Goal: Use online tool/utility

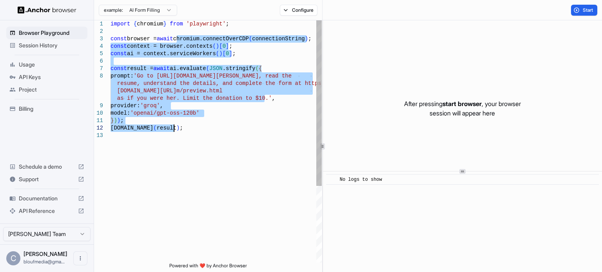
drag, startPoint x: 177, startPoint y: 38, endPoint x: 204, endPoint y: 128, distance: 93.9
click at [204, 128] on div "import { chromium } from 'playwright' ; const browser = await chromium.connectO…" at bounding box center [215, 197] width 211 height 354
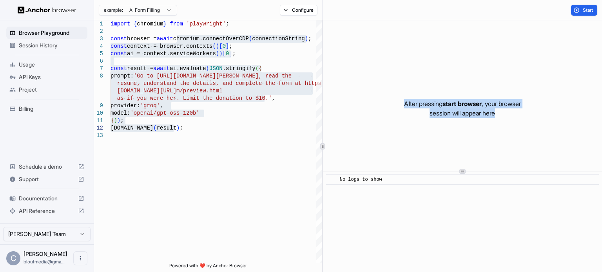
drag, startPoint x: 398, startPoint y: 103, endPoint x: 502, endPoint y: 114, distance: 104.7
click at [502, 114] on div "After pressing start browser , your browser session will appear here" at bounding box center [462, 108] width 279 height 176
click at [32, 30] on span "Browser Playground" at bounding box center [51, 33] width 65 height 8
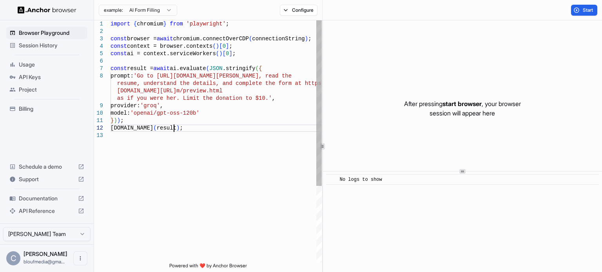
click at [181, 129] on div "import { chromium } from 'playwright' ; const browser = await chromium.connectO…" at bounding box center [215, 197] width 211 height 354
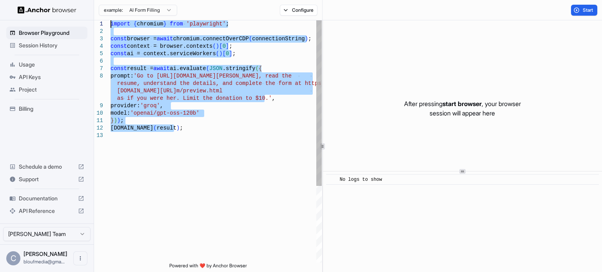
drag, startPoint x: 181, startPoint y: 129, endPoint x: 101, endPoint y: 24, distance: 131.9
click at [110, 24] on div "import { chromium } from 'playwright' ; const browser = await chromium.connectO…" at bounding box center [215, 197] width 211 height 354
click at [161, 8] on html "Browser Playground Session History Usage API Keys Project Billing Schedule a de…" at bounding box center [301, 136] width 602 height 272
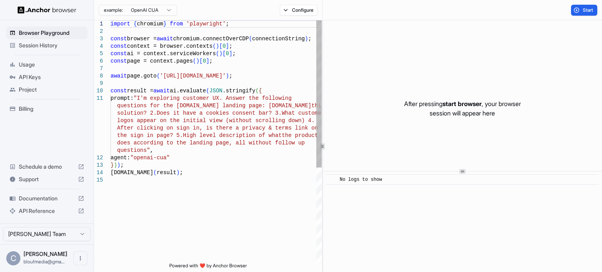
type textarea "**********"
drag, startPoint x: 150, startPoint y: 105, endPoint x: 263, endPoint y: 105, distance: 112.8
click at [263, 105] on div "import { chromium } from 'playwright' ; const browser = await chromium.connectO…" at bounding box center [215, 219] width 211 height 399
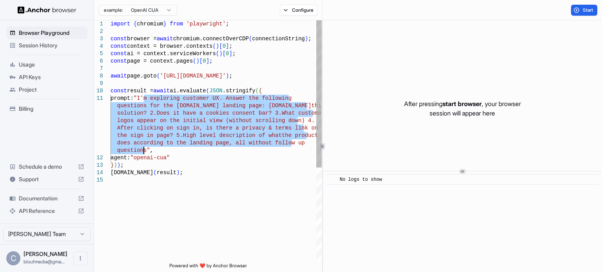
drag, startPoint x: 145, startPoint y: 99, endPoint x: 145, endPoint y: 150, distance: 50.9
click at [145, 150] on div "import { chromium } from 'playwright' ; const browser = await chromium.connectO…" at bounding box center [215, 219] width 211 height 399
click at [375, 55] on div "After pressing start browser , your browser session will appear here" at bounding box center [462, 108] width 279 height 176
